Goal: Transaction & Acquisition: Purchase product/service

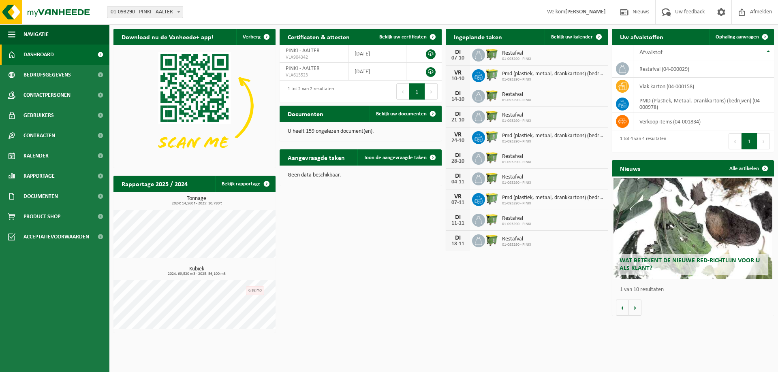
click at [326, 113] on h2 "Documenten" at bounding box center [305, 114] width 52 height 16
click at [399, 117] on link "Bekijk uw documenten" at bounding box center [404, 114] width 71 height 16
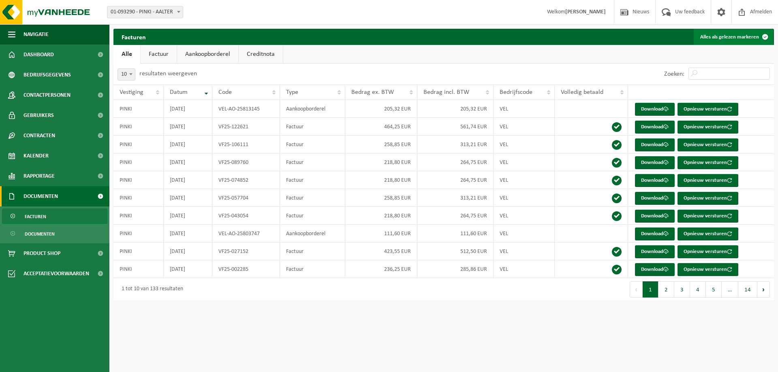
click at [763, 37] on span at bounding box center [765, 37] width 16 height 16
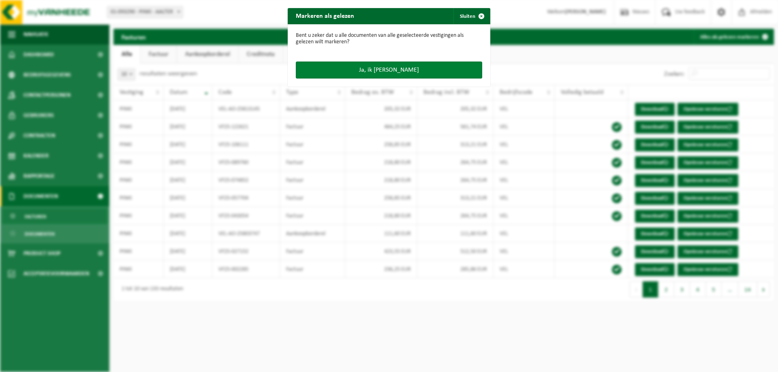
click at [380, 68] on button "Ja, ik [PERSON_NAME]" at bounding box center [389, 70] width 186 height 17
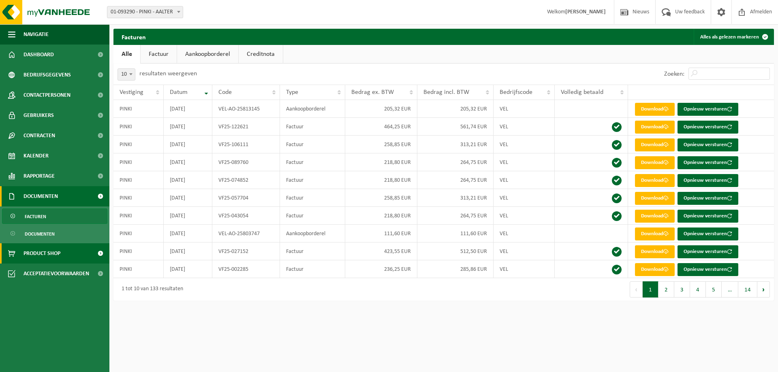
click at [49, 249] on span "Product Shop" at bounding box center [41, 253] width 37 height 20
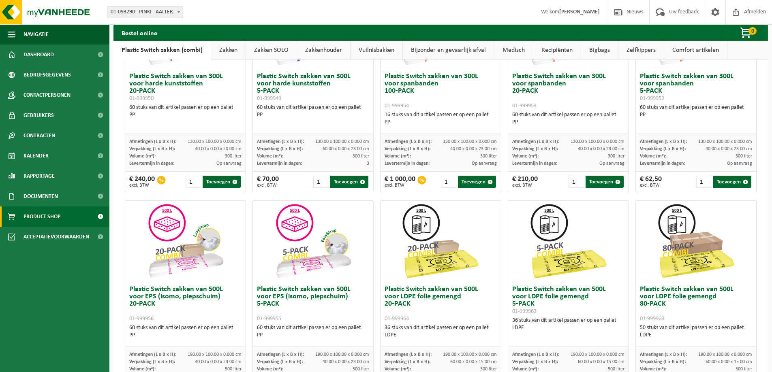
scroll to position [284, 0]
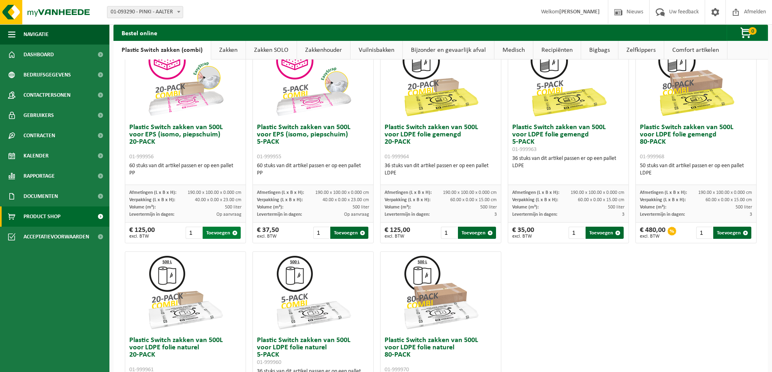
click at [220, 232] on button "Toevoegen" at bounding box center [222, 233] width 38 height 12
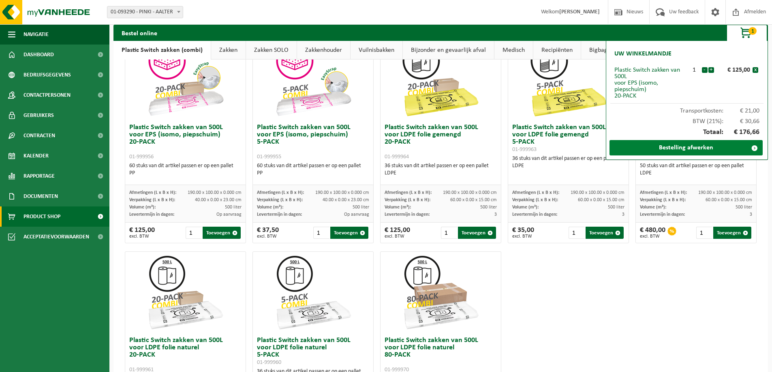
click at [687, 144] on link "Bestelling afwerken" at bounding box center [685, 147] width 153 height 15
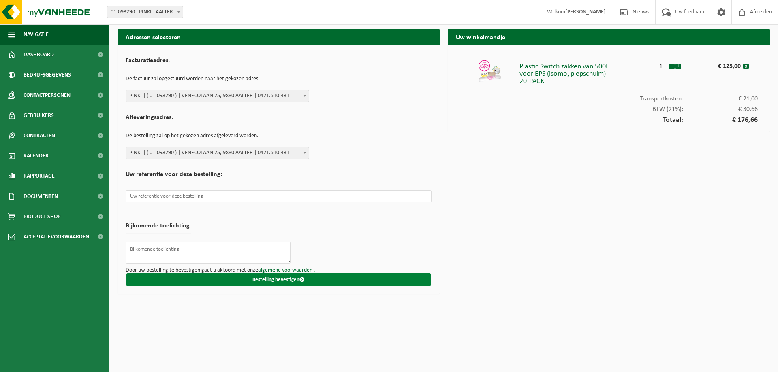
click at [273, 277] on button "Bestelling bevestigen" at bounding box center [278, 279] width 304 height 13
